Goal: Information Seeking & Learning: Find specific fact

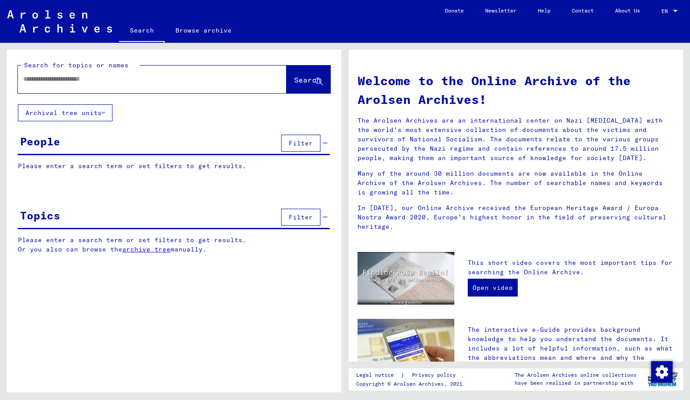
click at [104, 112] on icon at bounding box center [103, 113] width 3 height 6
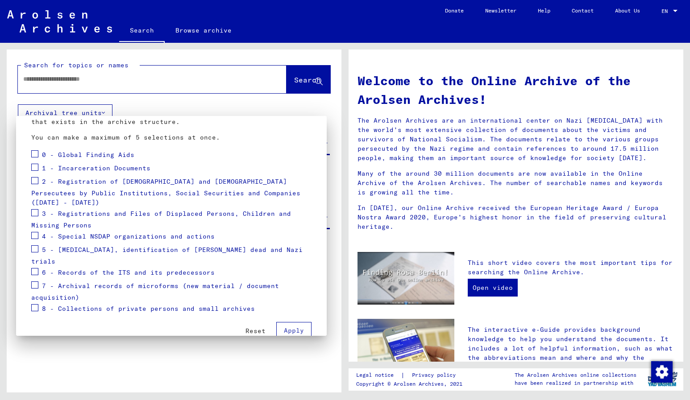
scroll to position [80, 0]
click at [116, 83] on div at bounding box center [345, 200] width 690 height 400
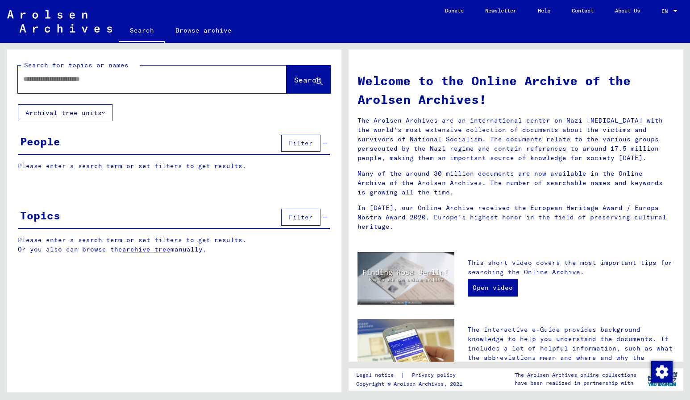
scroll to position [0, 0]
click at [291, 140] on span "Filter" at bounding box center [301, 143] width 24 height 8
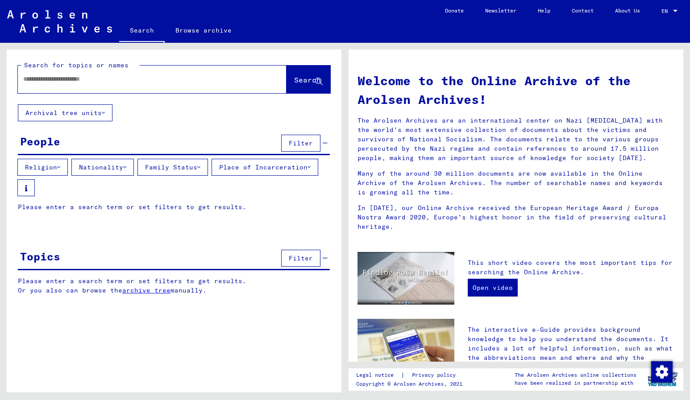
click at [70, 146] on div "People Filter" at bounding box center [174, 143] width 312 height 23
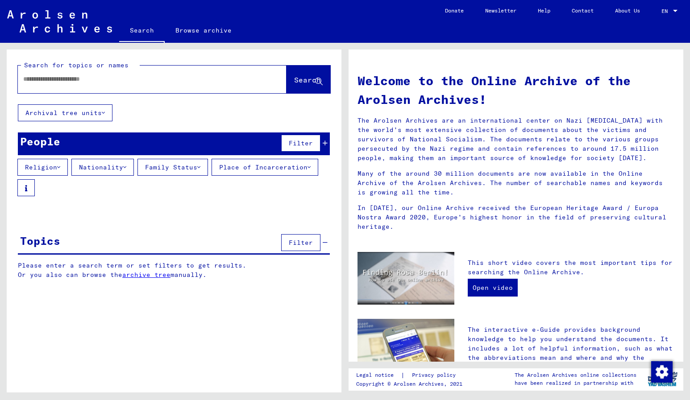
click at [71, 146] on div "People Filter" at bounding box center [174, 143] width 312 height 23
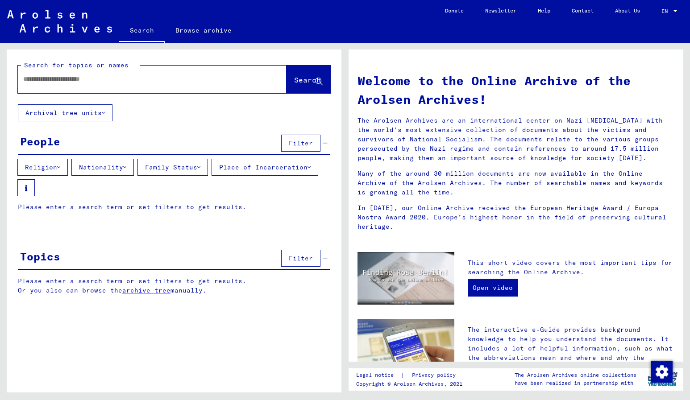
click at [58, 204] on p "Please enter a search term or set filters to get results." at bounding box center [174, 207] width 312 height 9
click at [83, 146] on div "People Filter" at bounding box center [174, 143] width 312 height 23
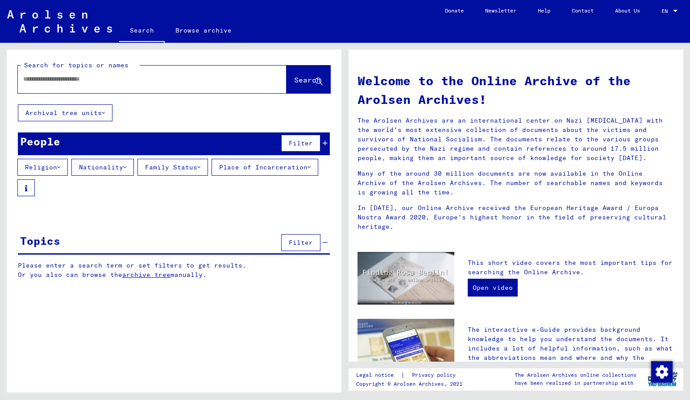
click at [122, 82] on input "text" at bounding box center [141, 79] width 236 height 9
type input "**********"
click at [295, 80] on span "Search" at bounding box center [307, 79] width 27 height 9
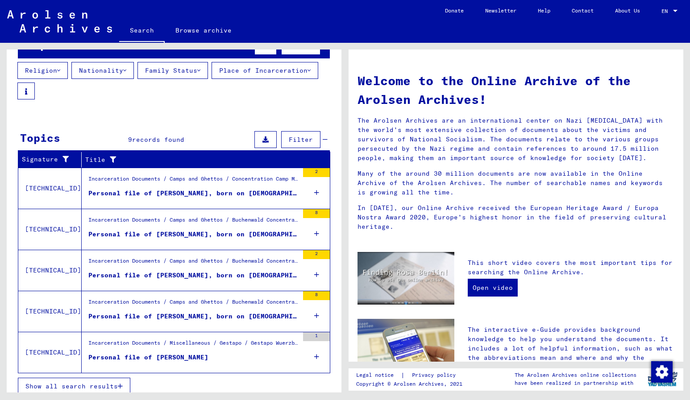
scroll to position [98, 0]
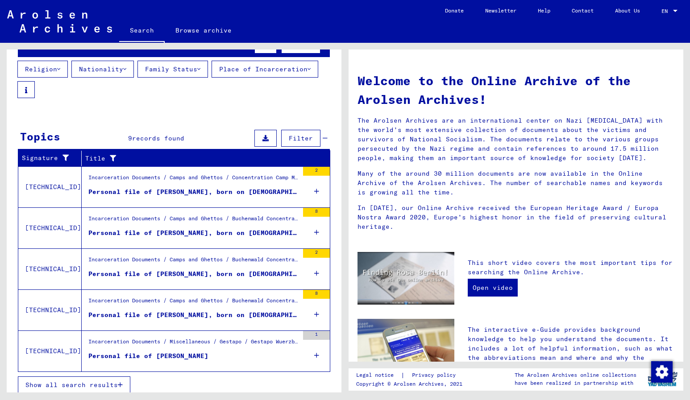
click at [218, 195] on div "Personal file of [PERSON_NAME], born on [DEMOGRAPHIC_DATA]" at bounding box center [193, 191] width 210 height 9
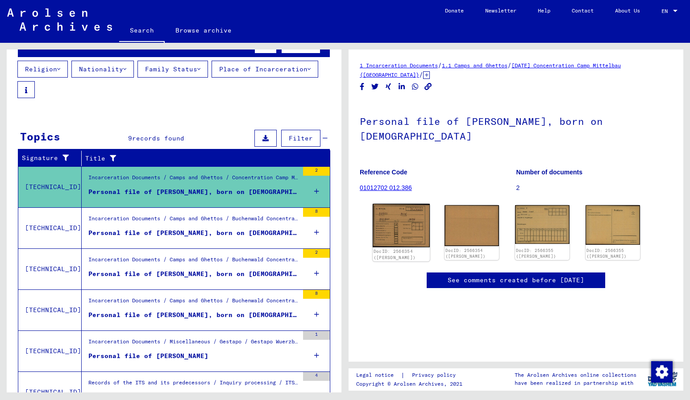
click at [401, 206] on img at bounding box center [401, 226] width 57 height 44
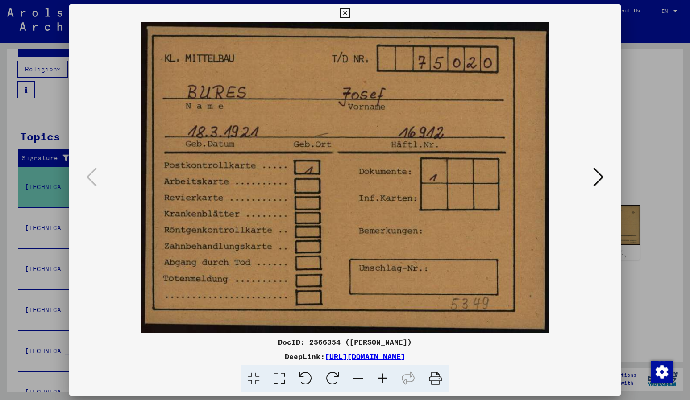
click at [597, 175] on icon at bounding box center [598, 176] width 11 height 21
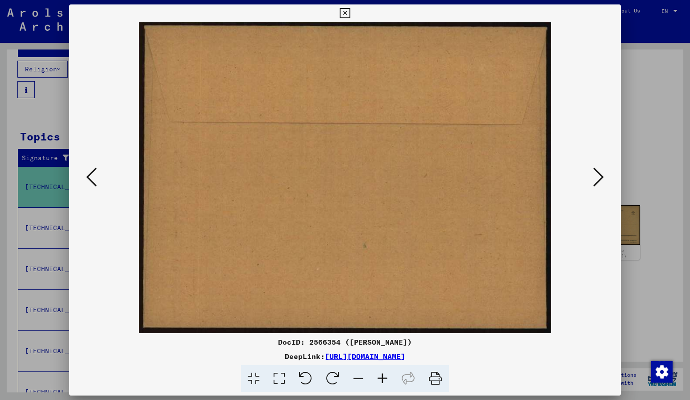
click at [597, 175] on icon at bounding box center [598, 176] width 11 height 21
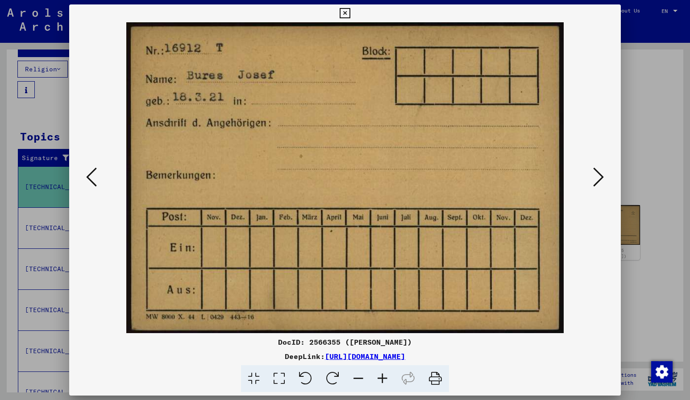
click at [597, 175] on icon at bounding box center [598, 176] width 11 height 21
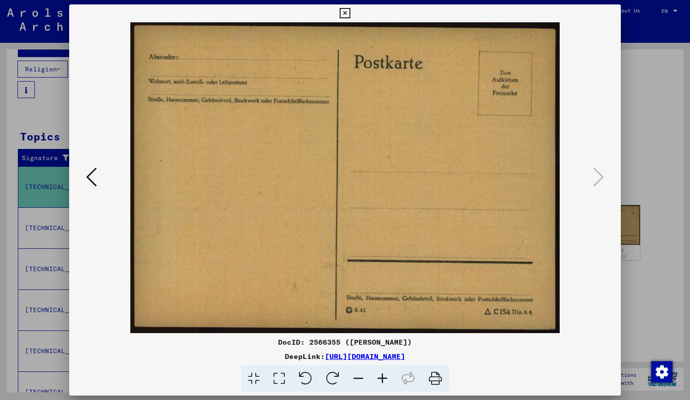
click at [597, 175] on icon at bounding box center [598, 176] width 11 height 21
click at [350, 11] on icon at bounding box center [344, 13] width 10 height 11
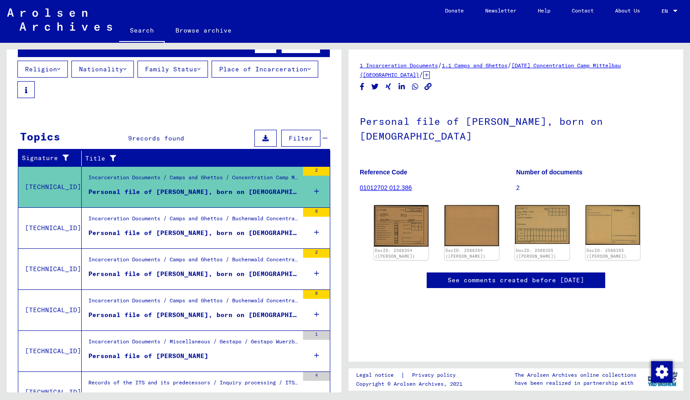
click at [156, 232] on div "Personal file of [PERSON_NAME], born on [DEMOGRAPHIC_DATA]" at bounding box center [193, 232] width 210 height 9
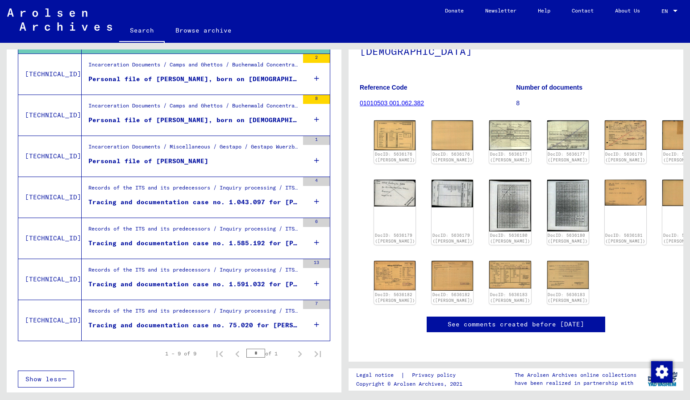
scroll to position [297, 0]
click at [167, 153] on div "Incarceration Documents / Miscellaneous / Gestapo / Gestapo Wuerzburg Files / D…" at bounding box center [193, 149] width 210 height 12
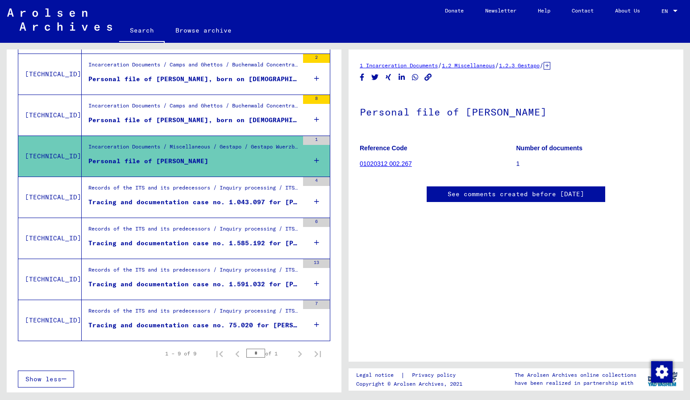
click at [518, 195] on link "See comments created before [DATE]" at bounding box center [515, 194] width 137 height 9
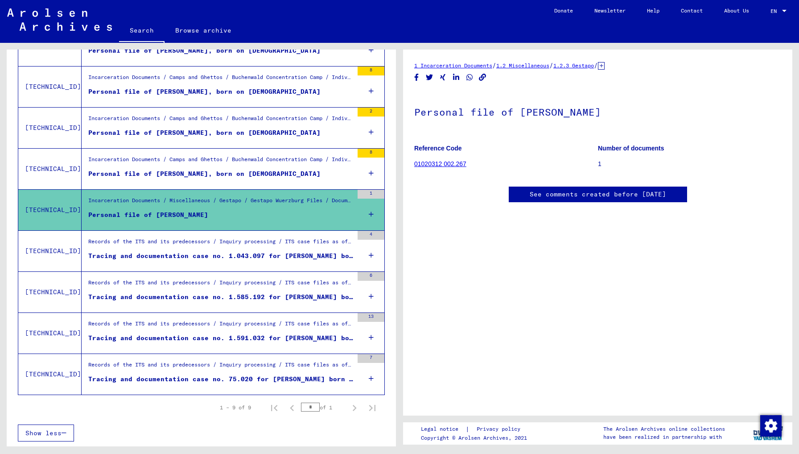
scroll to position [223, 0]
click at [232, 259] on div "Tracing and documentation case no. 1.043.097 for [PERSON_NAME] born [DEMOGRAPHI…" at bounding box center [220, 255] width 265 height 9
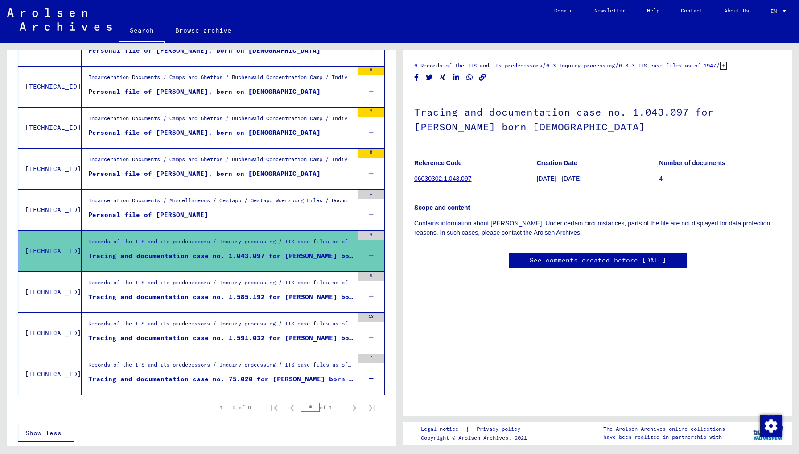
scroll to position [80, 0]
click at [575, 256] on link "See comments created before [DATE]" at bounding box center [598, 260] width 137 height 9
click at [199, 293] on div "Tracing and documentation case no. 1.585.192 for [PERSON_NAME] born 09.1876" at bounding box center [220, 296] width 265 height 9
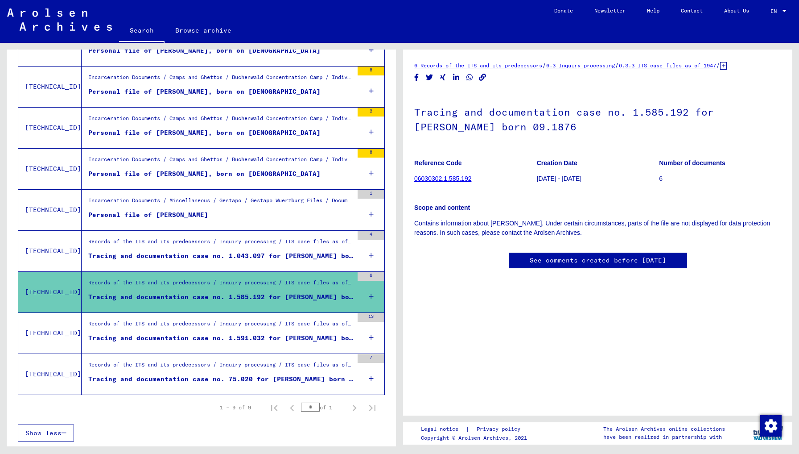
click at [578, 256] on link "See comments created before [DATE]" at bounding box center [598, 260] width 137 height 9
click at [235, 339] on div "Tracing and documentation case no. 1.591.032 for [PERSON_NAME] born [DEMOGRAPHI…" at bounding box center [220, 337] width 265 height 9
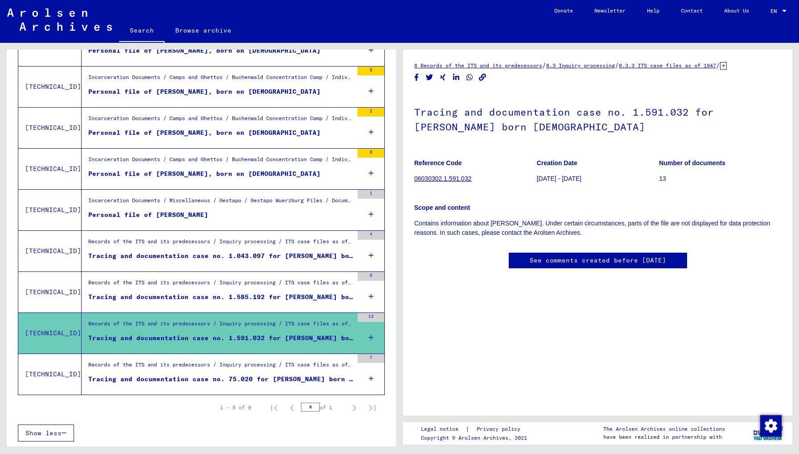
click at [452, 178] on link "06030302.1.591.032" at bounding box center [442, 178] width 57 height 7
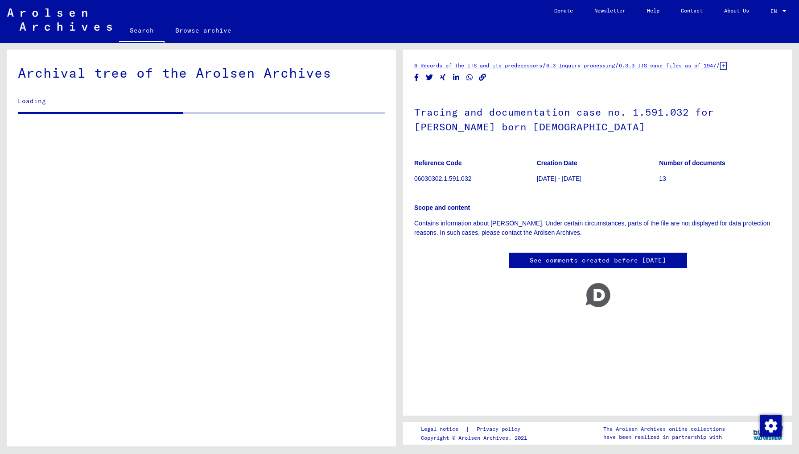
click at [591, 256] on link "See comments created before [DATE]" at bounding box center [598, 260] width 137 height 9
